Goal: Find specific page/section: Find specific page/section

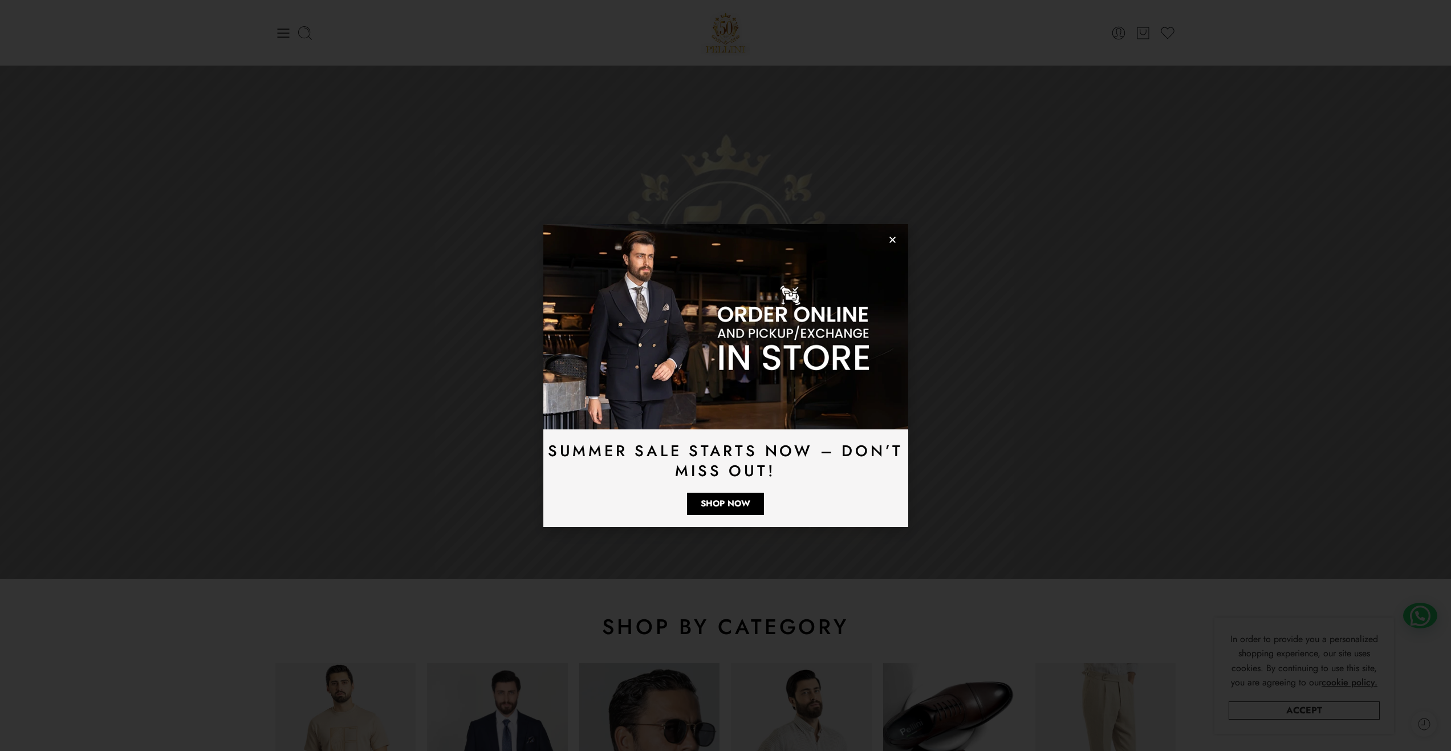
click at [895, 240] on icon "Close" at bounding box center [892, 240] width 9 height 9
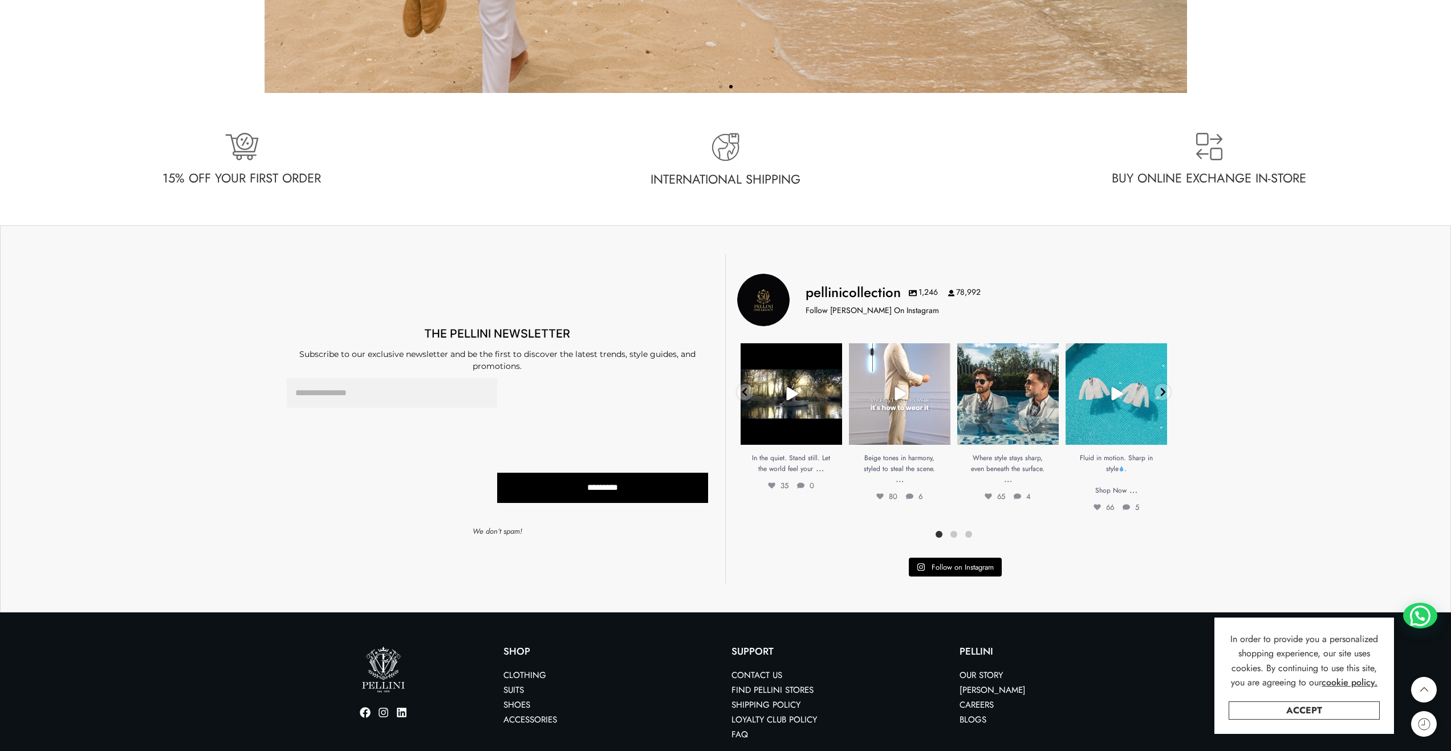
scroll to position [3324, 0]
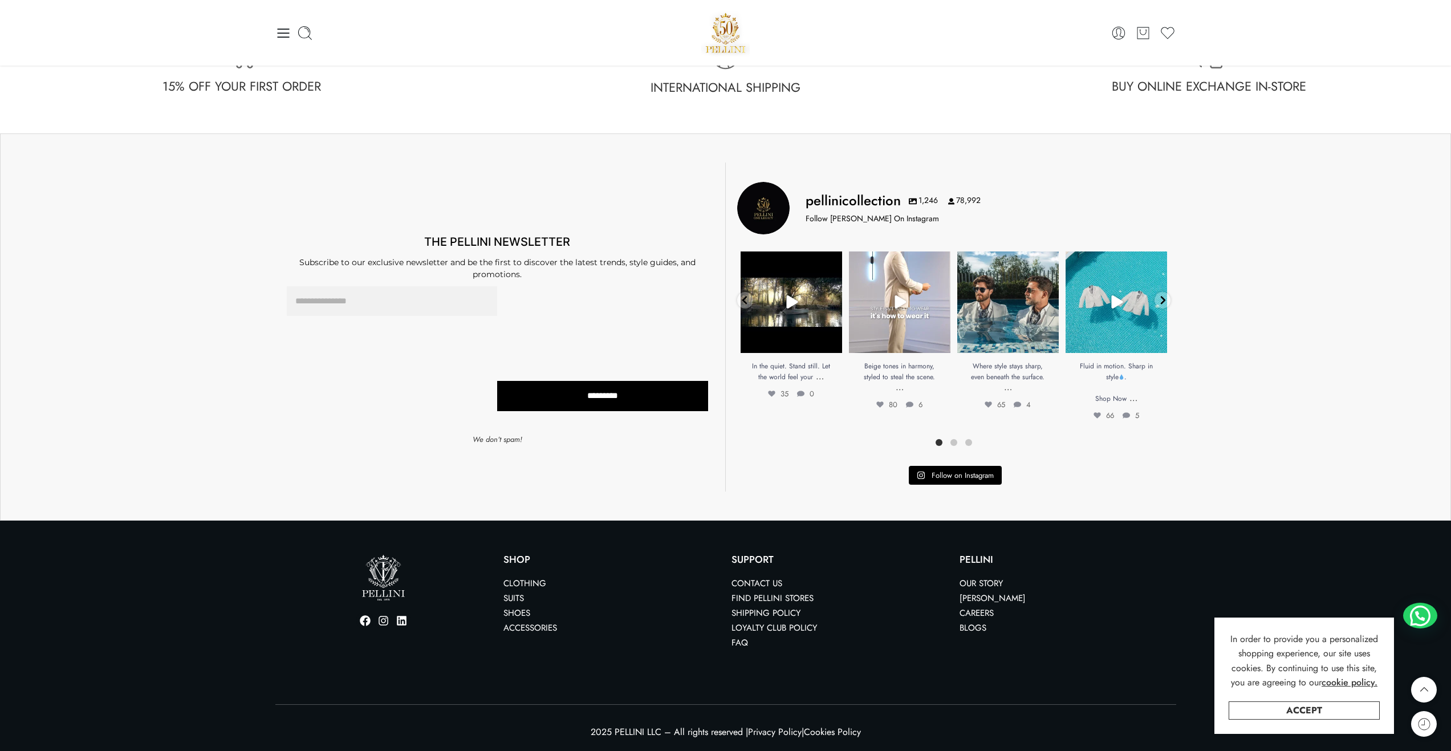
click at [794, 599] on link "Find Pellini Stores" at bounding box center [773, 598] width 82 height 13
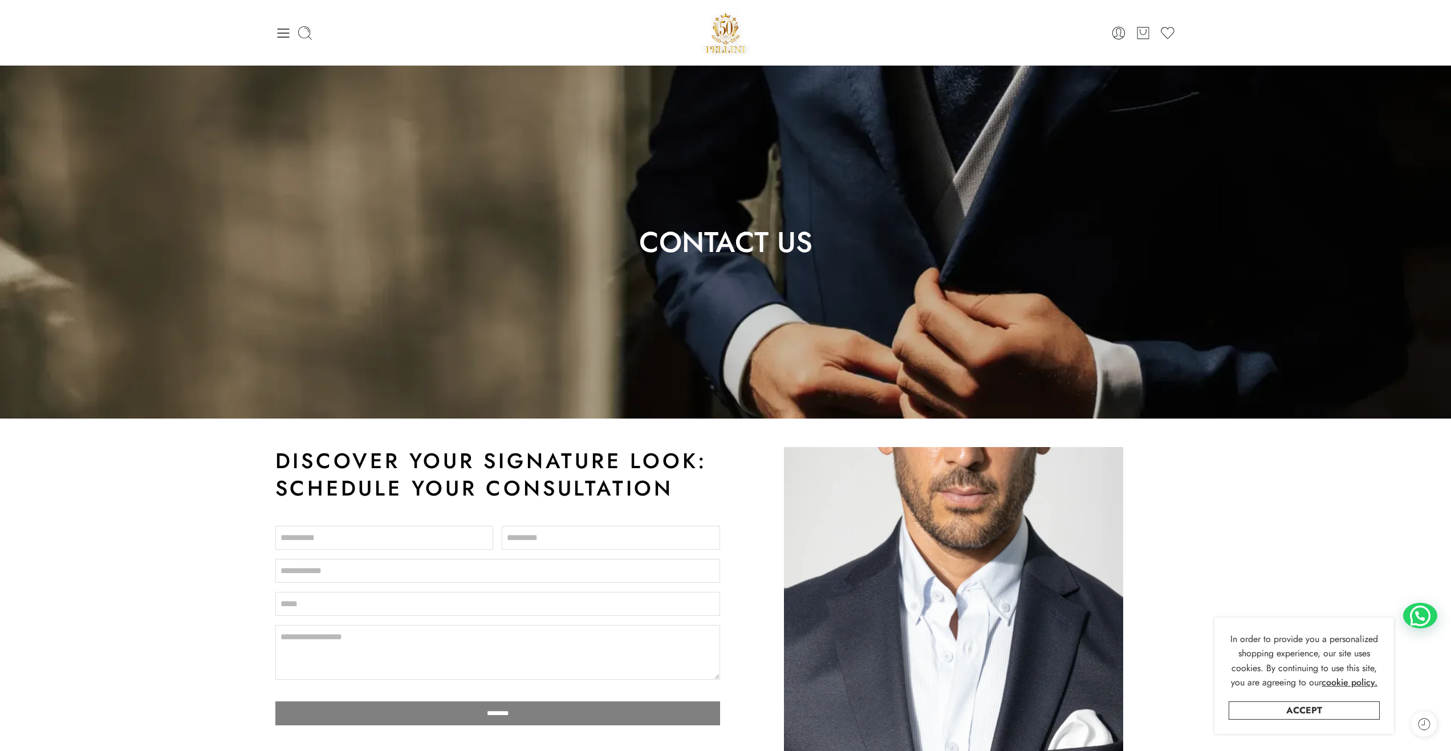
click at [730, 246] on h1 "Contact Us" at bounding box center [725, 242] width 1451 height 27
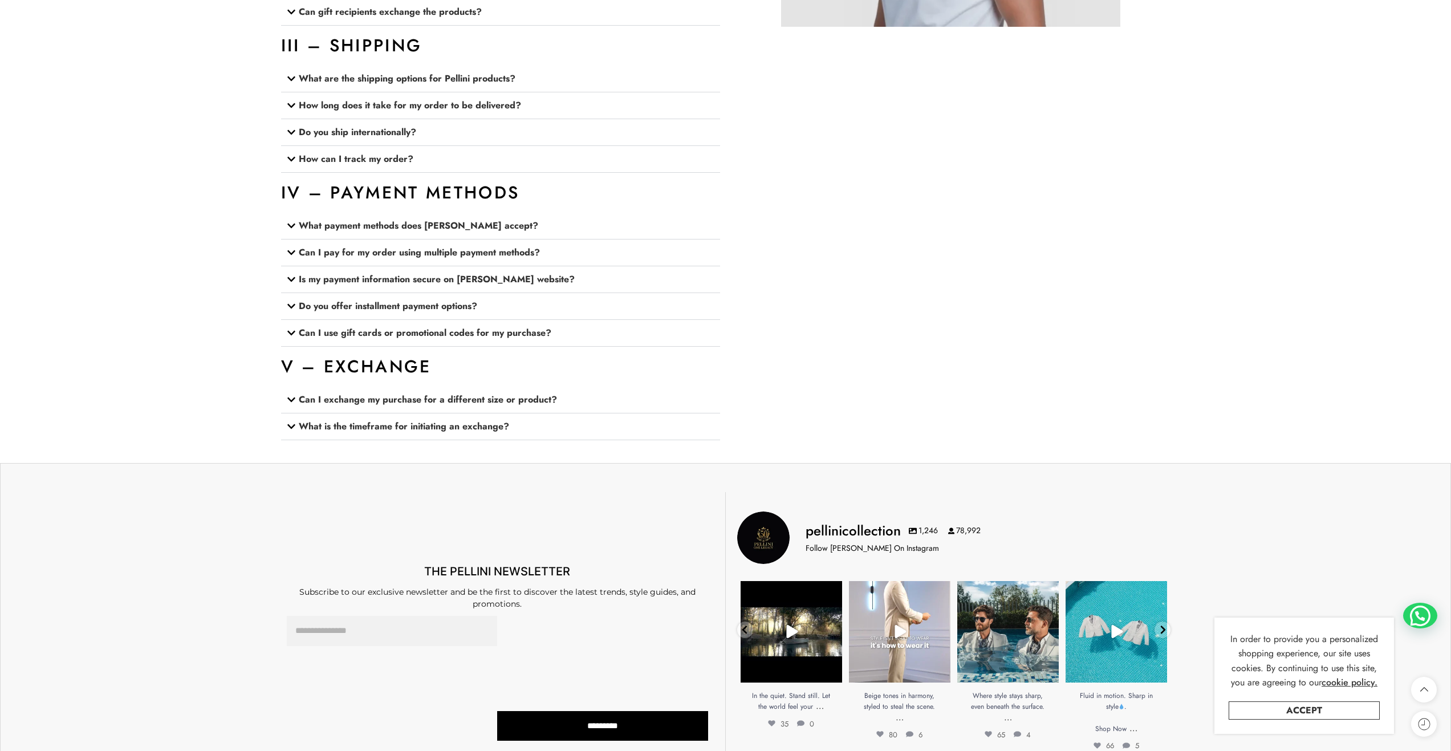
scroll to position [1407, 0]
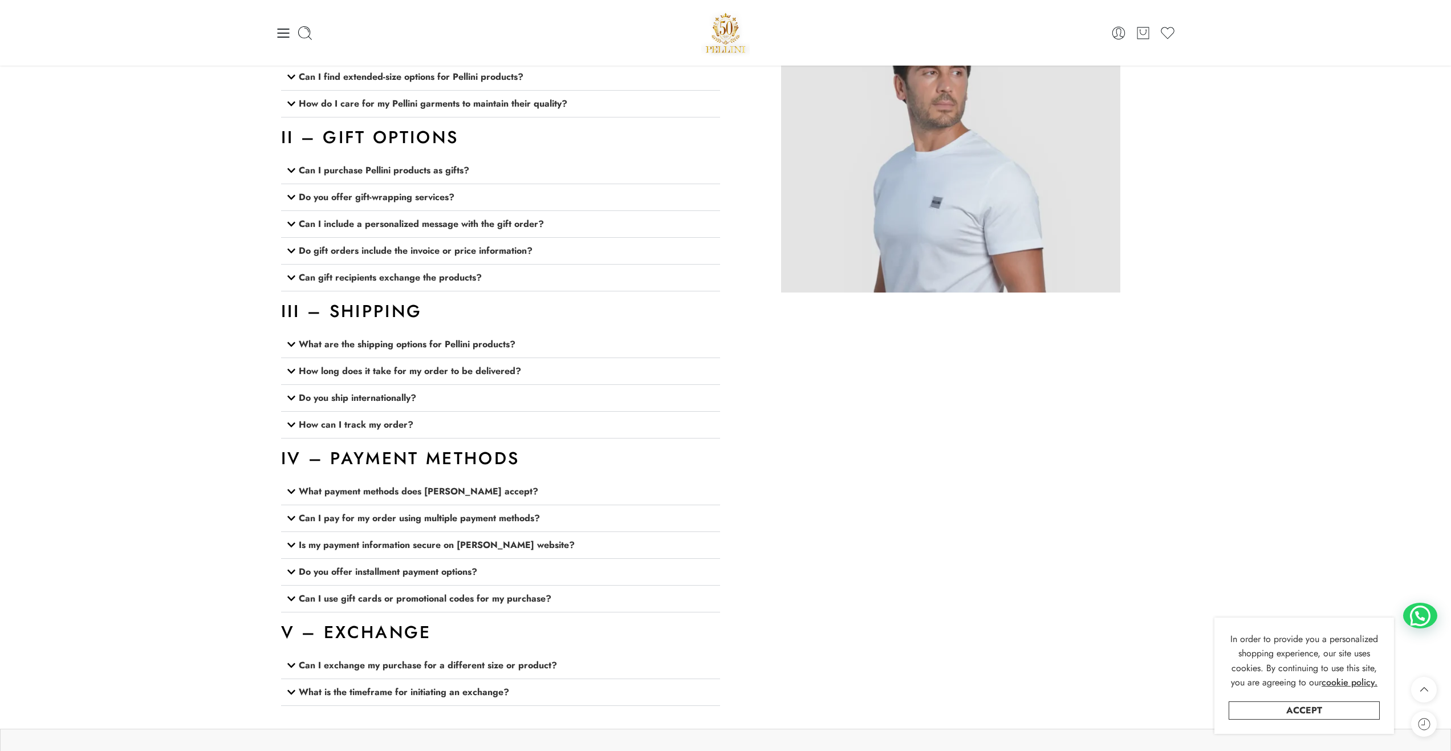
click at [293, 397] on icon at bounding box center [291, 398] width 8 height 5
